Goal: Find specific page/section: Find specific page/section

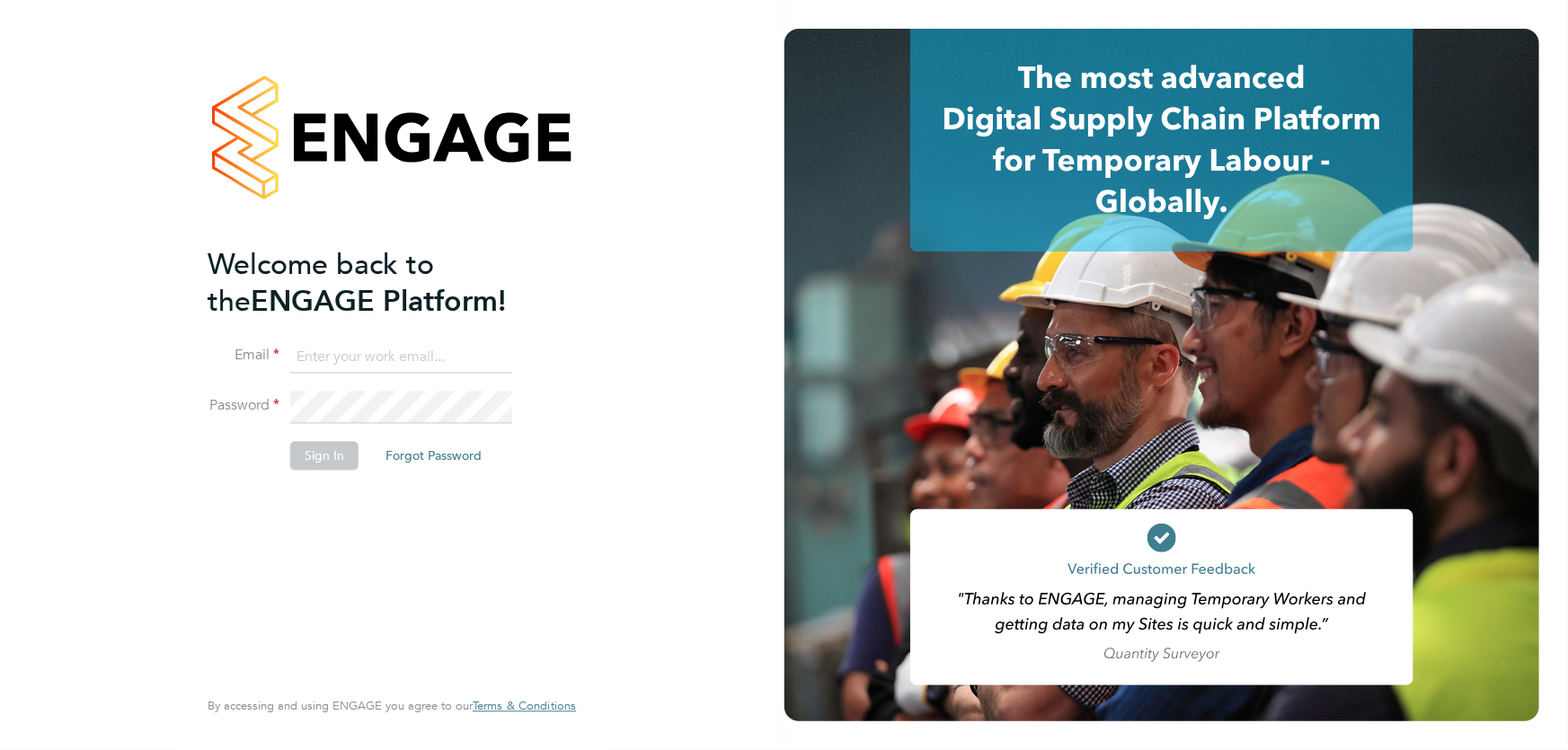
type input "[EMAIL_ADDRESS][DOMAIN_NAME]"
click at [308, 461] on button "Sign In" at bounding box center [324, 456] width 68 height 29
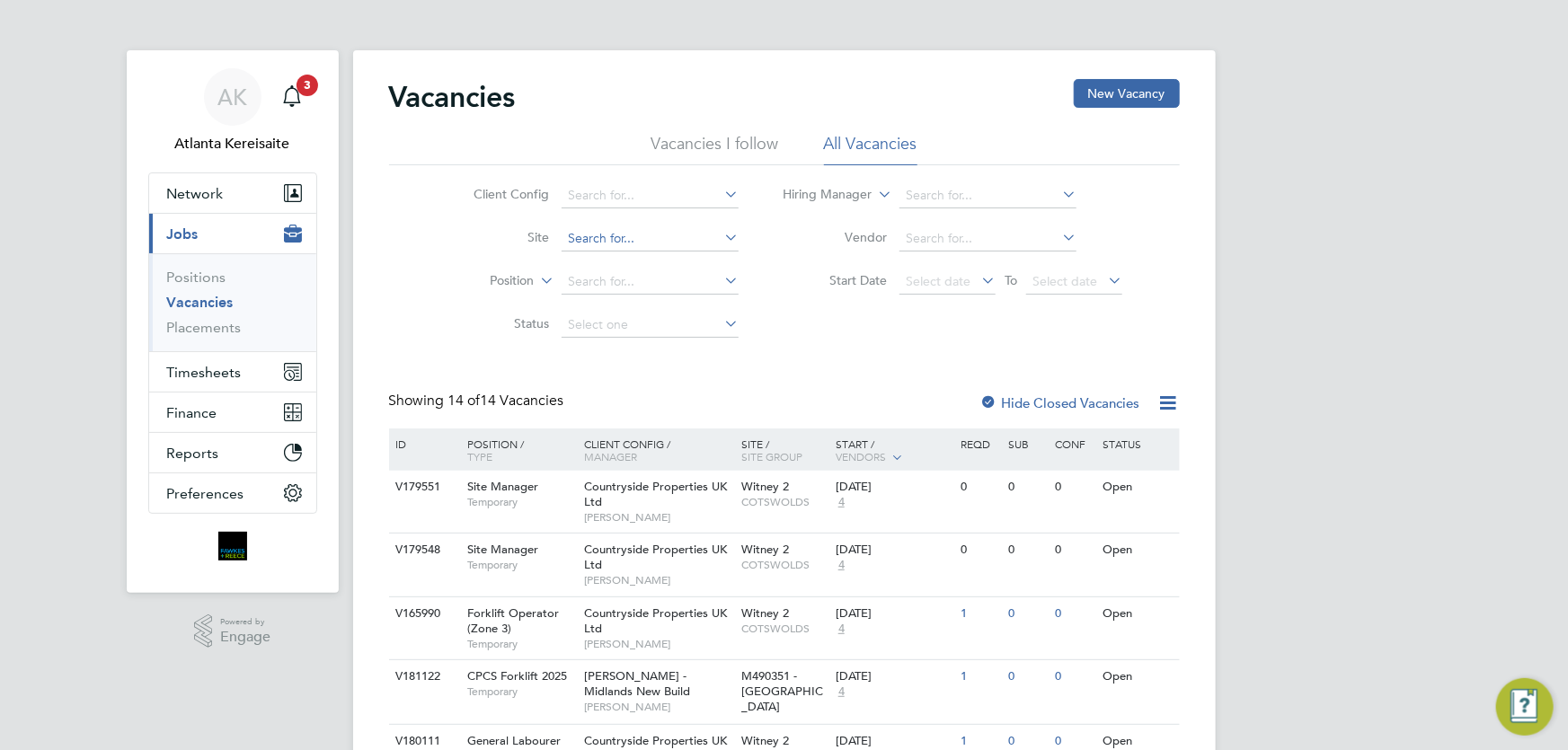
click at [582, 238] on input at bounding box center [650, 239] width 177 height 25
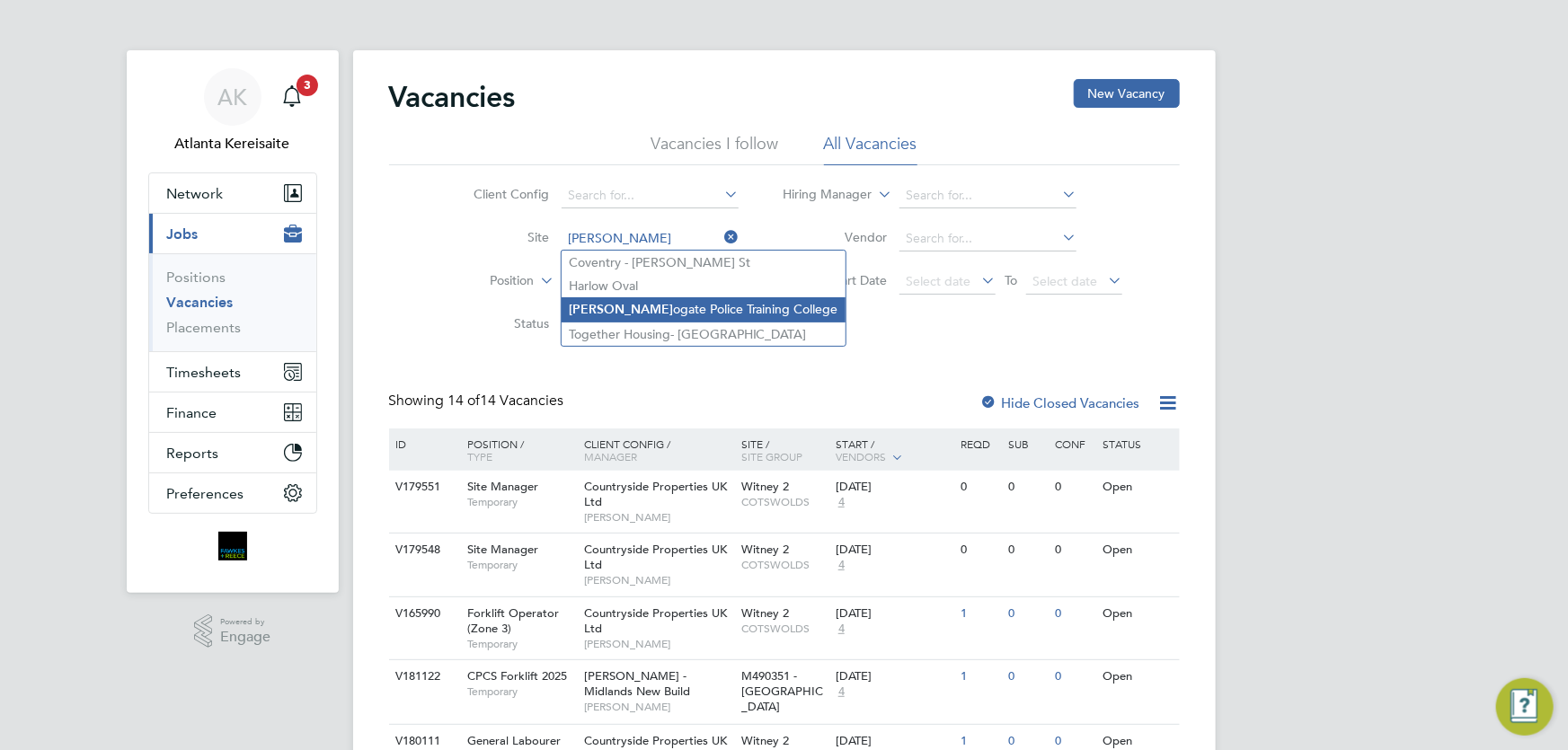
click at [647, 306] on li "[PERSON_NAME] ogate Police Training College" at bounding box center [704, 309] width 284 height 25
type input "Harrogate Police Training College"
